Goal: Use online tool/utility: Use online tool/utility

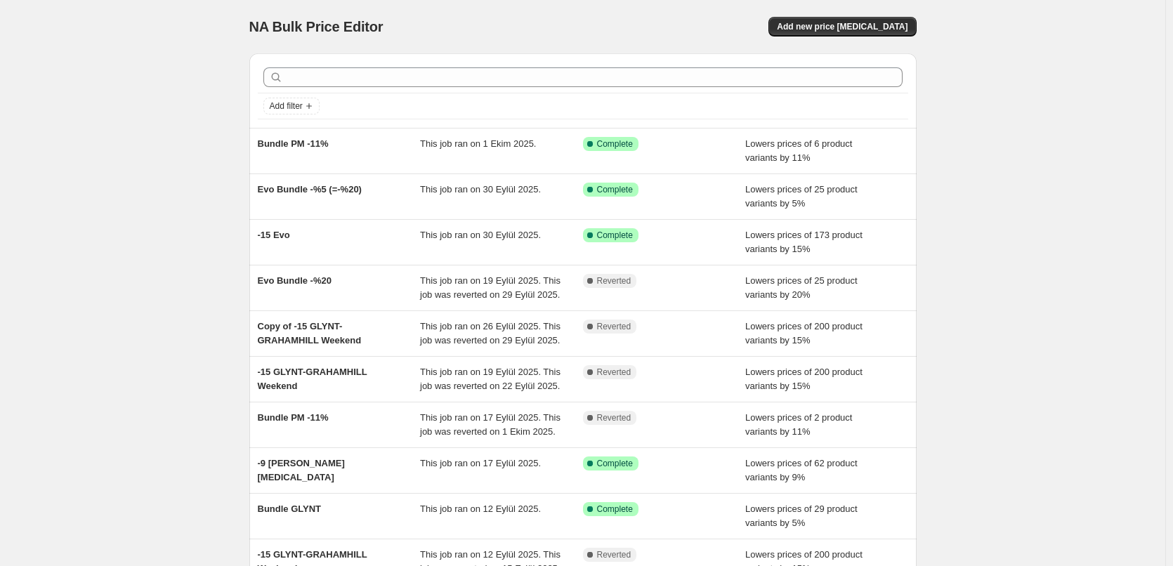
click at [96, 165] on div "NA Bulk Price Editor. This page is ready NA Bulk Price Editor Add new price cha…" at bounding box center [582, 362] width 1165 height 724
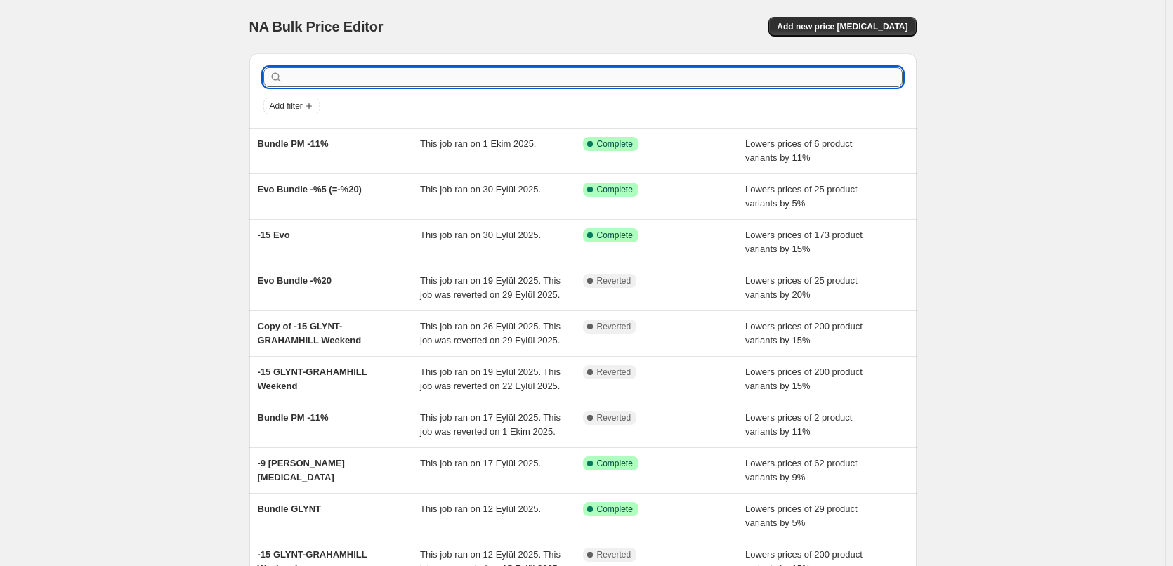
click at [320, 80] on input "text" at bounding box center [594, 77] width 617 height 20
type input "wow"
